Goal: Transaction & Acquisition: Purchase product/service

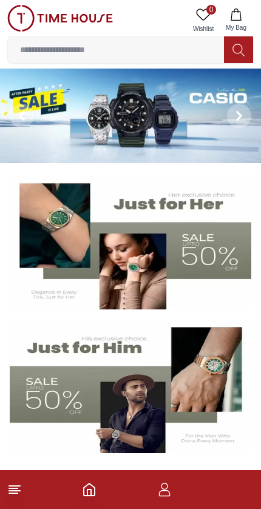
click at [158, 46] on input at bounding box center [116, 50] width 216 height 24
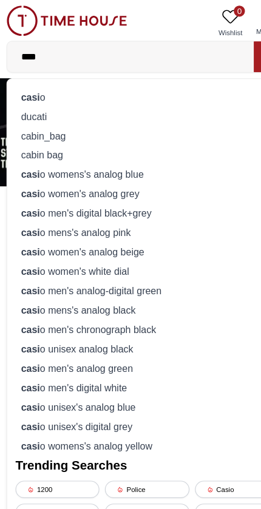
type input "****"
click at [81, 83] on div "casi o" at bounding box center [130, 84] width 231 height 17
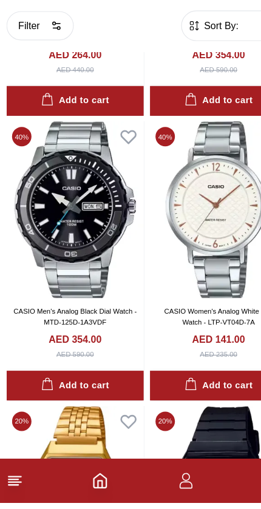
scroll to position [1467, 0]
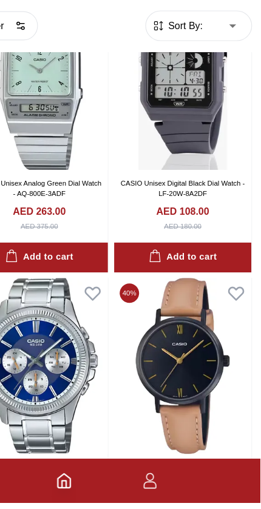
scroll to position [4570, 0]
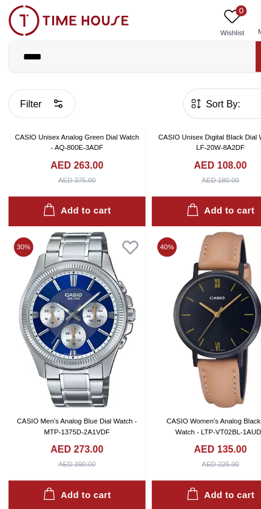
scroll to position [4677, 0]
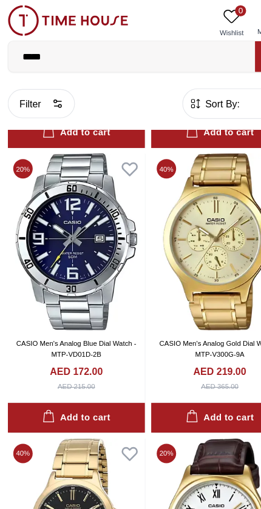
scroll to position [8980, 0]
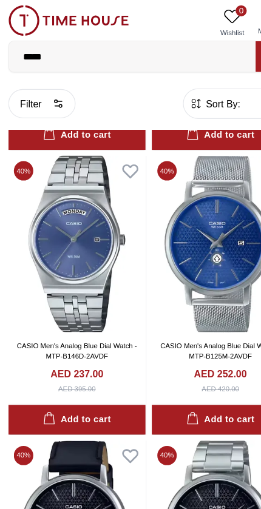
scroll to position [10473, 0]
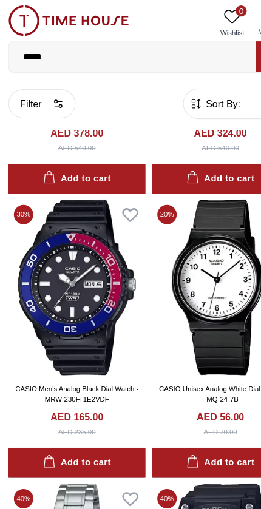
scroll to position [12679, 0]
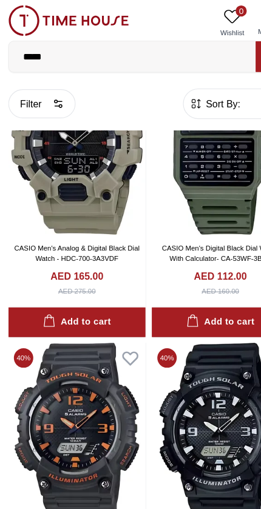
scroll to position [15046, 0]
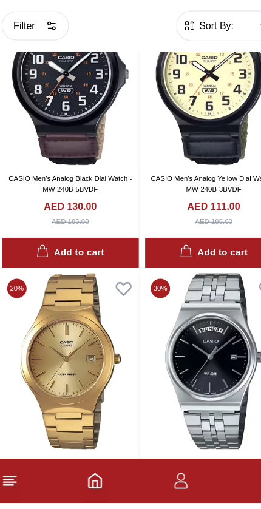
scroll to position [17531, 0]
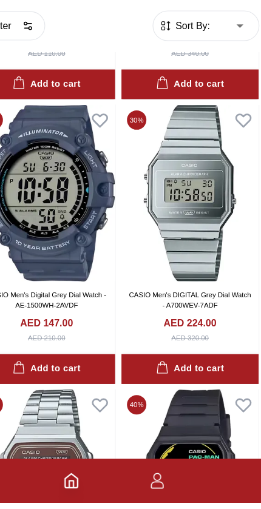
scroll to position [21416, 0]
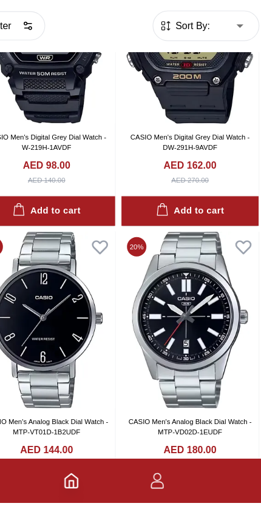
scroll to position [22301, 0]
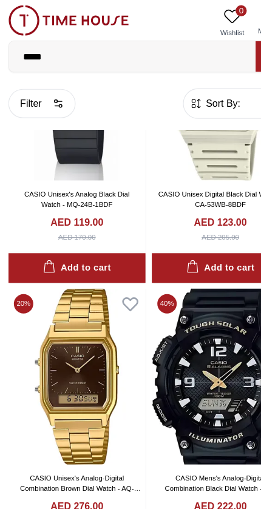
scroll to position [26307, 0]
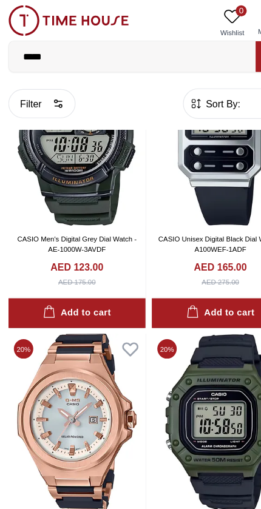
scroll to position [31002, 0]
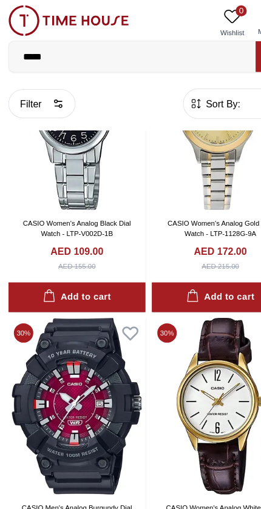
scroll to position [34007, 0]
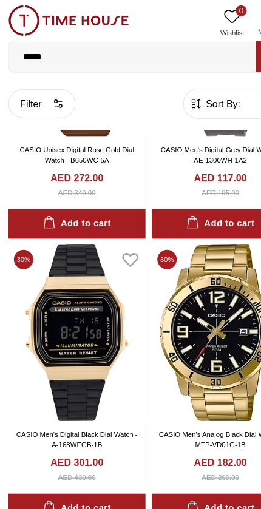
scroll to position [36065, 0]
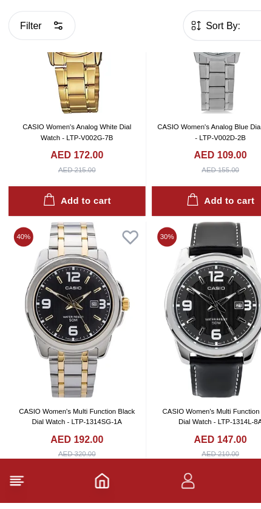
scroll to position [38826, 0]
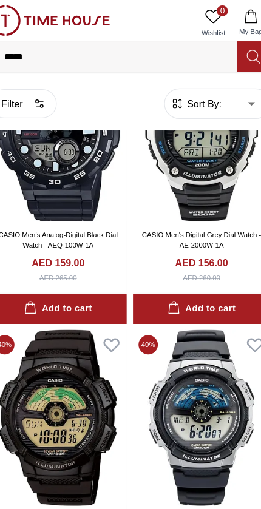
scroll to position [40723, 0]
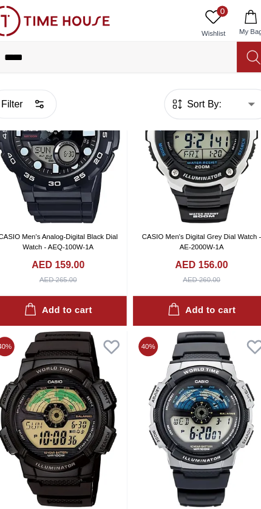
click at [206, 8] on span "0" at bounding box center [211, 10] width 10 height 10
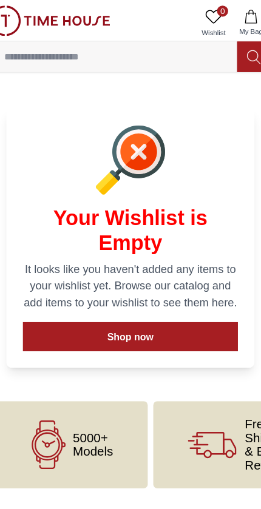
click at [197, 5] on link "0 Wishlist" at bounding box center [203, 20] width 30 height 31
